Goal: Find specific page/section: Find specific page/section

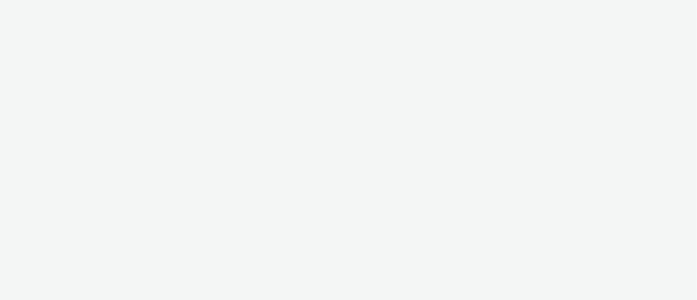
select select "9387901d-a129-43df-b0ef-f9e7dbeb676e"
select select "47d90c6b-4628-495b-b1d1-cf96ef71660b"
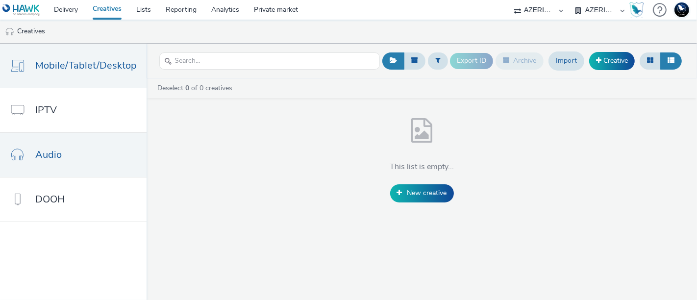
click at [87, 71] on span "Mobile/Tablet/Desktop" at bounding box center [85, 65] width 101 height 14
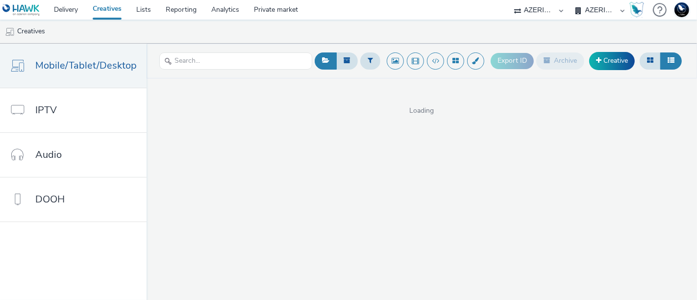
click at [604, 8] on select "AZERION BELGIUM AZERION SURVEY FRANCE AZERION SURVEY GERMANY AZERION SURVEY NET…" at bounding box center [600, 10] width 59 height 20
click at [69, 12] on link "Delivery" at bounding box center [66, 10] width 39 height 20
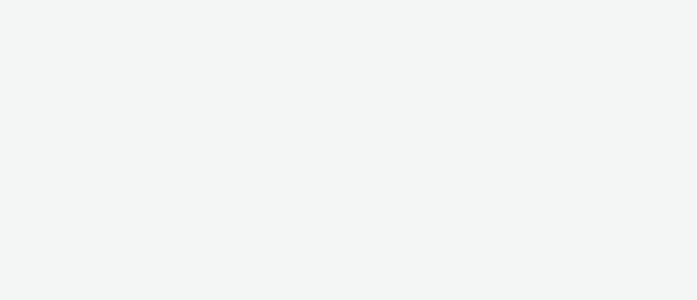
select select "9387901d-a129-43df-b0ef-f9e7dbeb676e"
select select "47d90c6b-4628-495b-b1d1-cf96ef71660b"
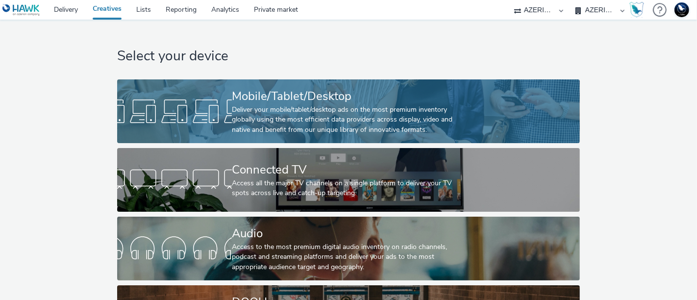
click at [236, 105] on div "Deliver your mobile/tablet/desktop ads on the most premium inventory globally u…" at bounding box center [346, 120] width 229 height 30
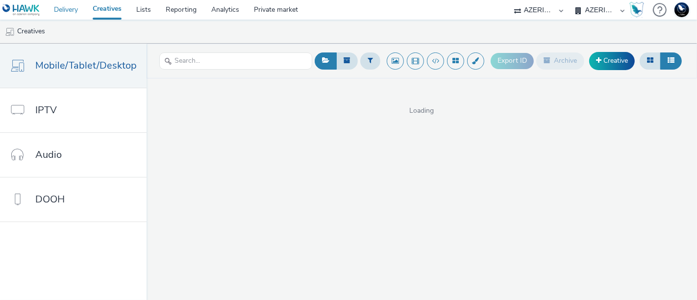
click at [54, 8] on link "Delivery" at bounding box center [66, 10] width 39 height 20
